Goal: Transaction & Acquisition: Purchase product/service

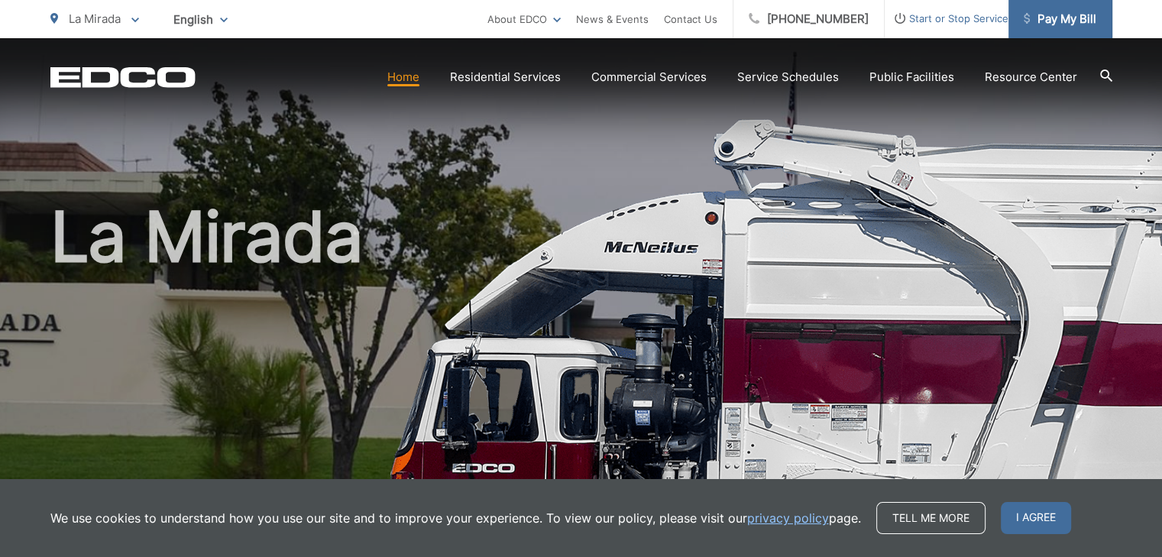
click at [1081, 24] on span "Pay My Bill" at bounding box center [1060, 19] width 73 height 18
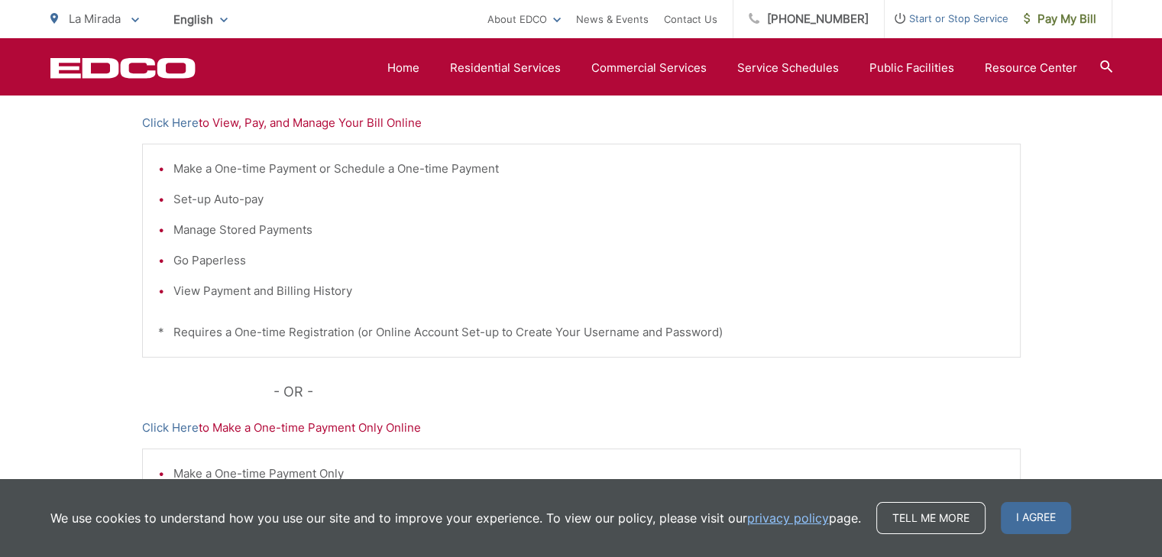
scroll to position [336, 0]
click at [364, 131] on p "Click Here to View, Pay, and Manage Your Bill Online" at bounding box center [581, 124] width 878 height 18
click at [329, 125] on p "Click Here to View, Pay, and Manage Your Bill Online" at bounding box center [581, 124] width 878 height 18
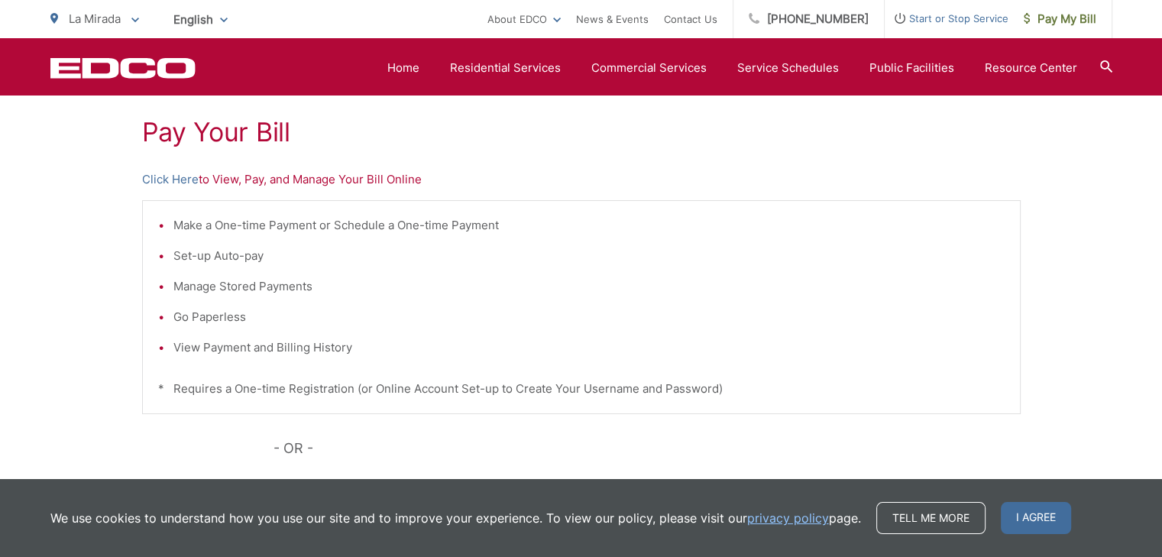
scroll to position [280, 0]
click at [162, 171] on link "Click Here" at bounding box center [170, 180] width 57 height 18
